Goal: Task Accomplishment & Management: Complete application form

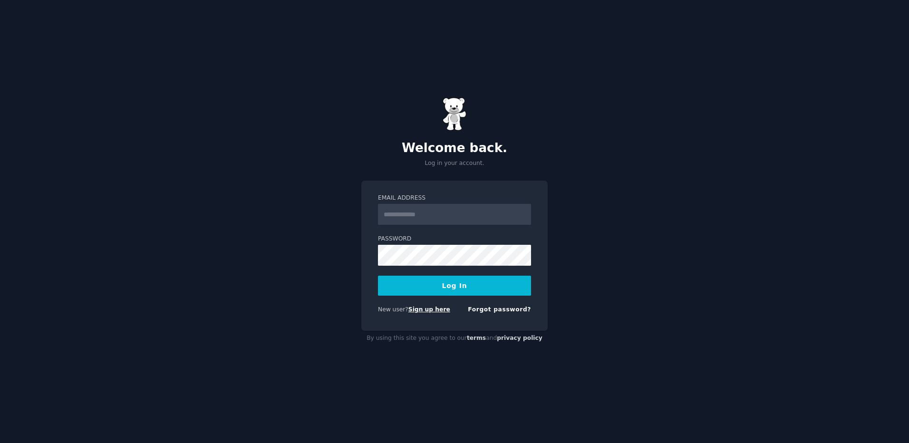
click at [431, 313] on link "Sign up here" at bounding box center [429, 309] width 42 height 7
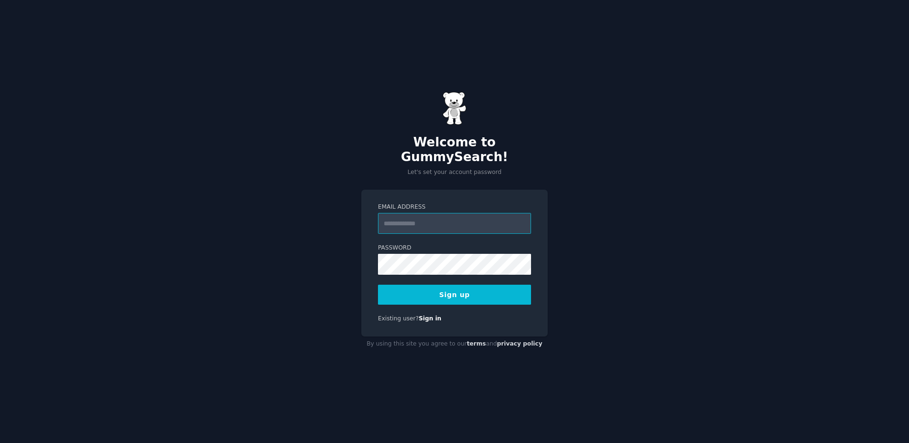
click at [396, 213] on input "Email Address" at bounding box center [454, 223] width 153 height 21
drag, startPoint x: 399, startPoint y: 218, endPoint x: 356, endPoint y: 218, distance: 42.8
click at [356, 218] on div "Welcome to GummySearch! Let's set your account password Email Address ** Passwo…" at bounding box center [454, 221] width 909 height 443
type input "**********"
click at [427, 287] on button "Sign up" at bounding box center [454, 295] width 153 height 20
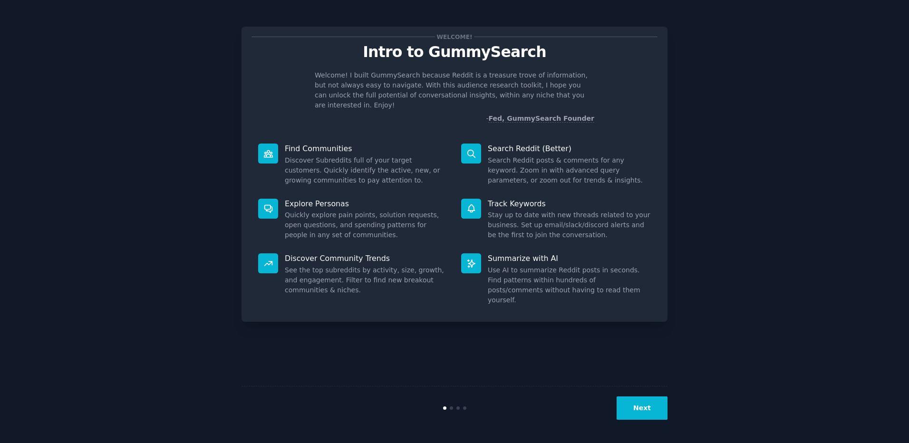
click at [649, 412] on button "Next" at bounding box center [641, 407] width 51 height 23
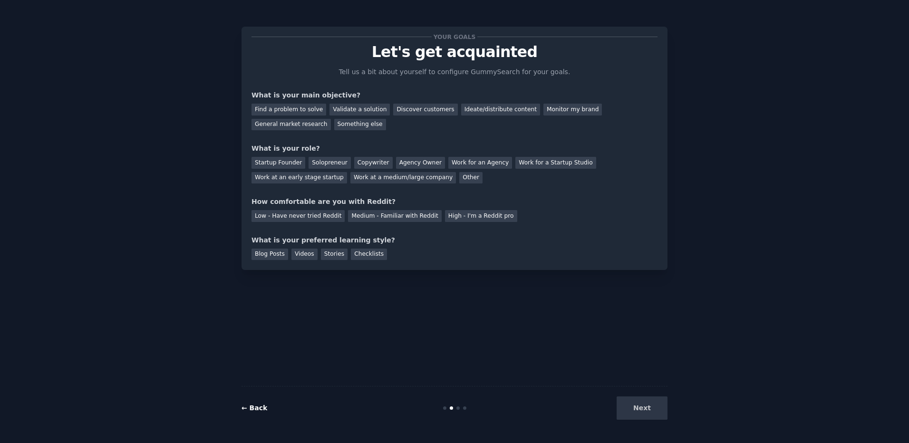
click at [259, 409] on link "← Back" at bounding box center [254, 408] width 26 height 8
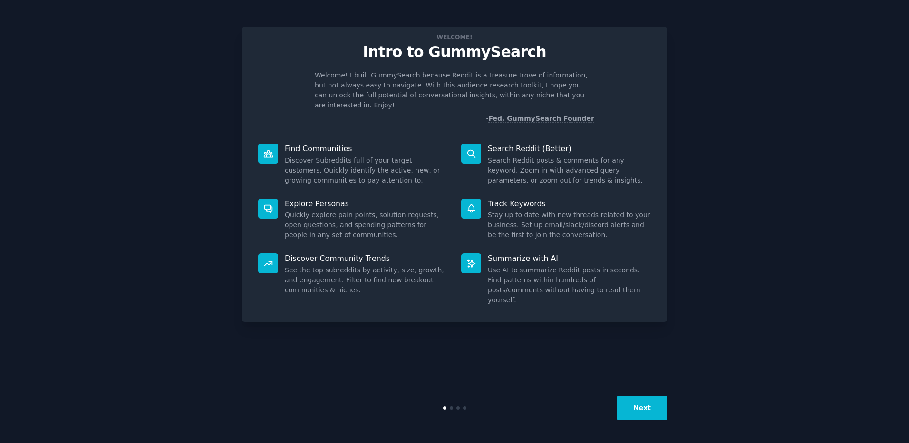
click at [639, 402] on button "Next" at bounding box center [641, 407] width 51 height 23
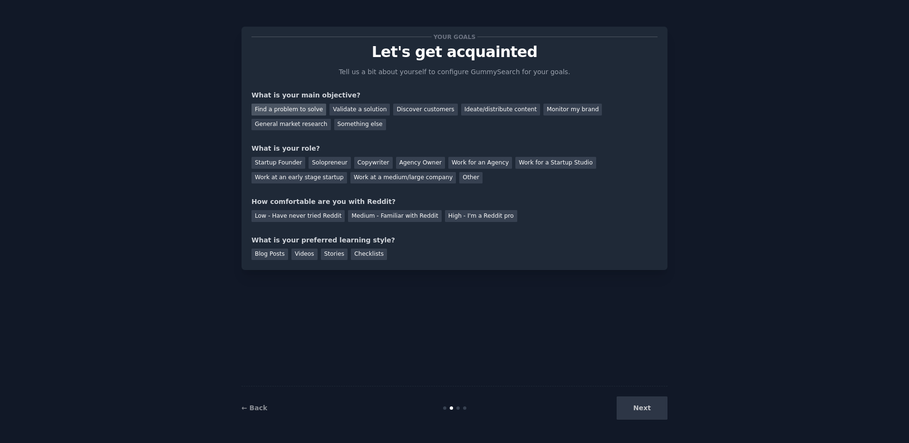
click at [283, 111] on div "Find a problem to solve" at bounding box center [288, 110] width 75 height 12
click at [515, 165] on div "Work for a Startup Studio" at bounding box center [555, 163] width 80 height 12
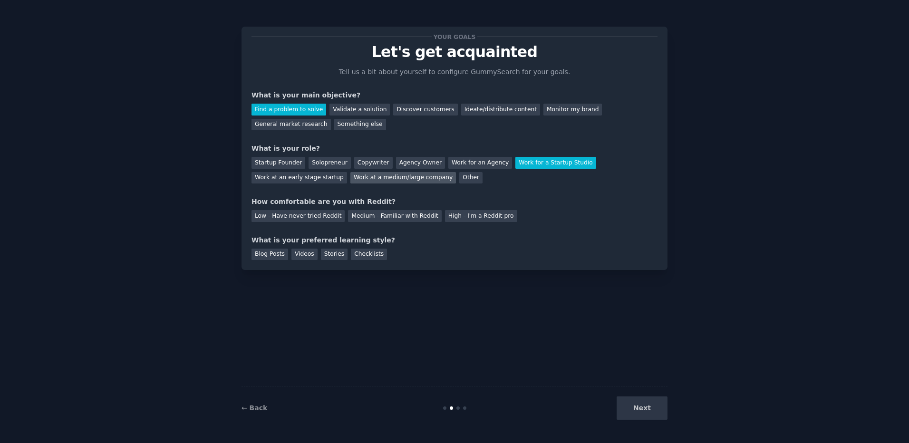
click at [350, 181] on div "Work at a medium/large company" at bounding box center [402, 178] width 105 height 12
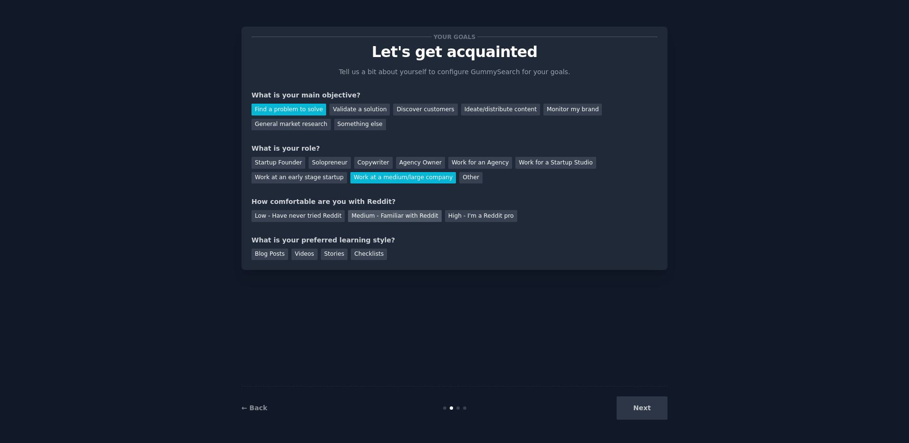
click at [360, 215] on div "Medium - Familiar with Reddit" at bounding box center [394, 216] width 93 height 12
click at [359, 256] on div "Checklists" at bounding box center [369, 255] width 36 height 12
drag, startPoint x: 273, startPoint y: 254, endPoint x: 284, endPoint y: 254, distance: 10.9
click at [284, 254] on div "Blog Posts" at bounding box center [269, 255] width 37 height 12
drag, startPoint x: 284, startPoint y: 254, endPoint x: 304, endPoint y: 255, distance: 19.5
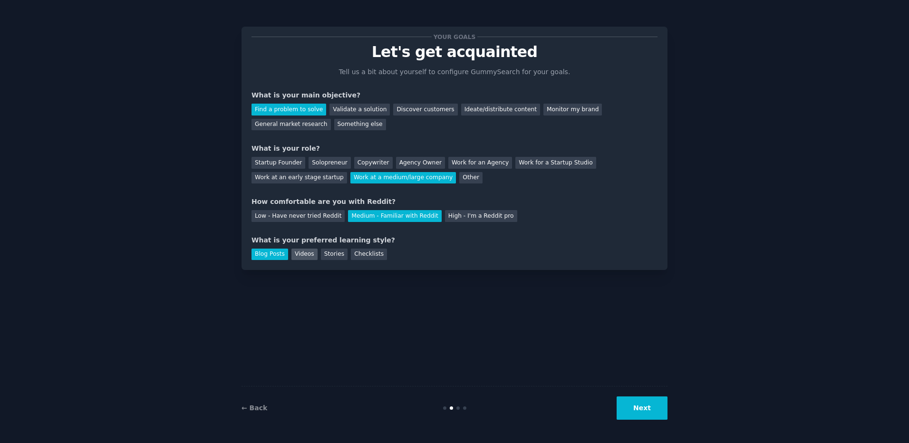
click at [304, 255] on div "Videos" at bounding box center [304, 255] width 26 height 12
click at [322, 254] on div "Stories" at bounding box center [334, 255] width 27 height 12
click at [356, 254] on div "Checklists" at bounding box center [369, 255] width 36 height 12
click at [651, 407] on button "Next" at bounding box center [641, 407] width 51 height 23
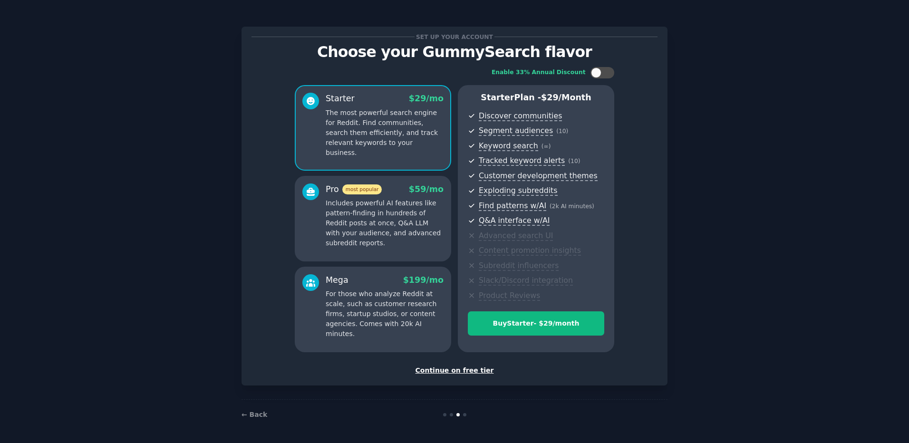
click at [471, 369] on div "Continue on free tier" at bounding box center [454, 370] width 406 height 10
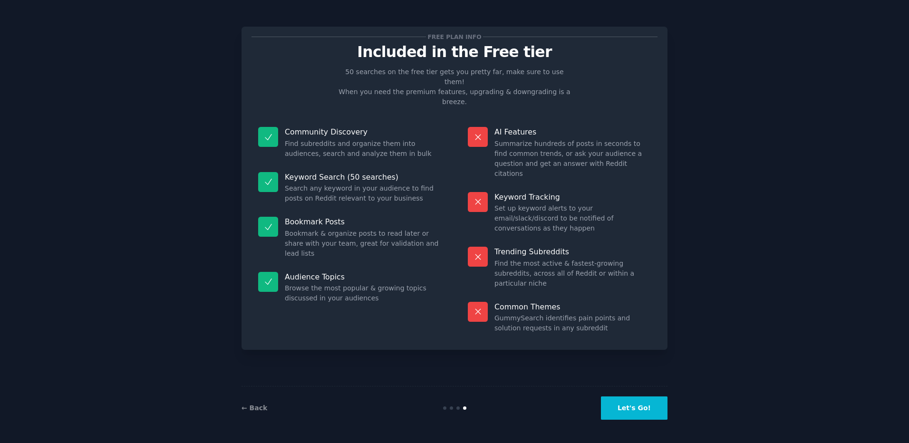
click at [642, 407] on button "Let's Go!" at bounding box center [634, 407] width 67 height 23
